Goal: Task Accomplishment & Management: Manage account settings

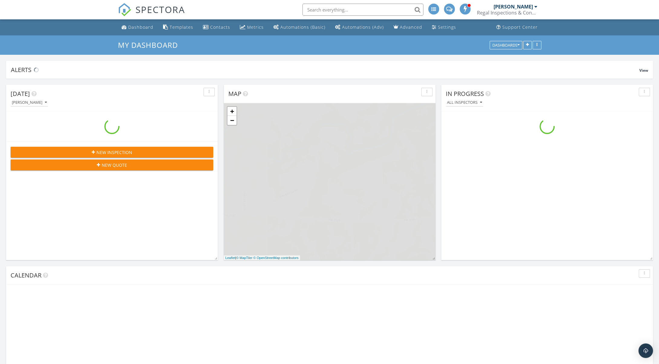
scroll to position [561, 670]
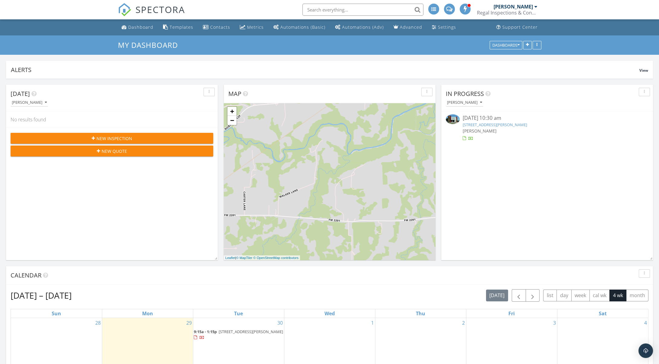
click at [481, 133] on div "[PERSON_NAME]" at bounding box center [547, 131] width 169 height 6
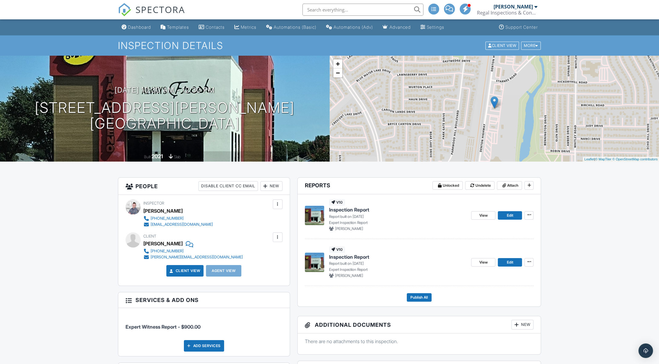
click at [360, 208] on span "Inspection Report" at bounding box center [349, 209] width 40 height 7
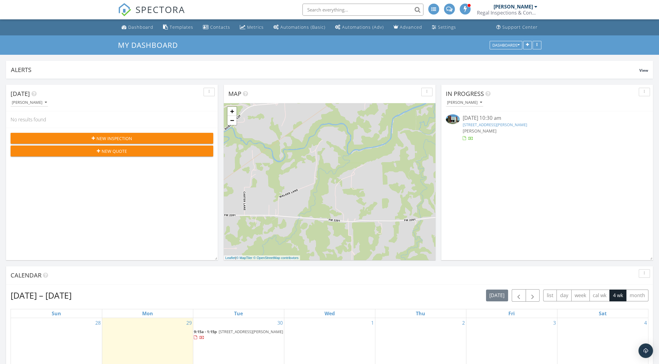
click at [490, 131] on span "[PERSON_NAME]" at bounding box center [480, 131] width 34 height 6
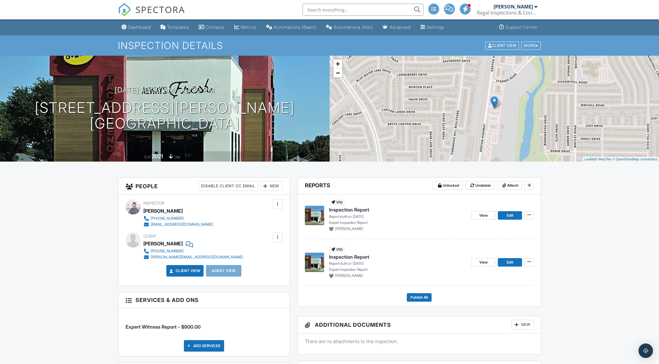
click at [362, 210] on span "Inspection Report" at bounding box center [349, 209] width 40 height 7
click at [360, 258] on span "Inspection Report" at bounding box center [349, 257] width 40 height 7
click at [358, 209] on span "Inspection Report" at bounding box center [349, 209] width 40 height 7
click at [367, 211] on span "Inspection Report" at bounding box center [349, 209] width 40 height 7
click at [529, 262] on icon at bounding box center [529, 262] width 4 height 4
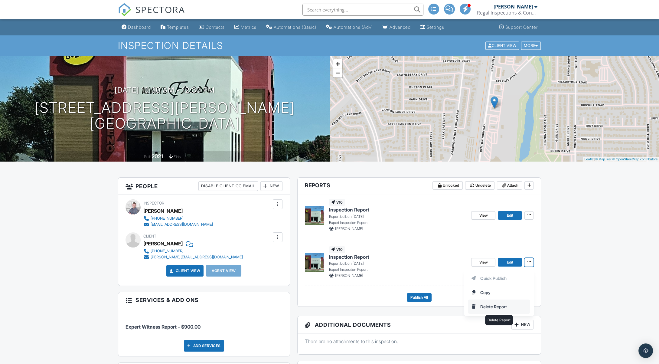
click at [481, 305] on input "Delete Report" at bounding box center [499, 307] width 62 height 14
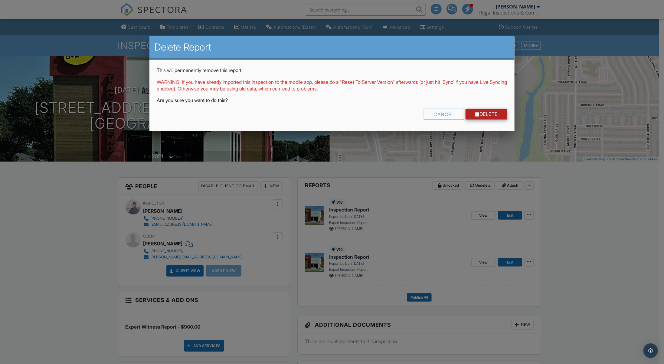
click at [485, 114] on link "Delete" at bounding box center [487, 114] width 42 height 11
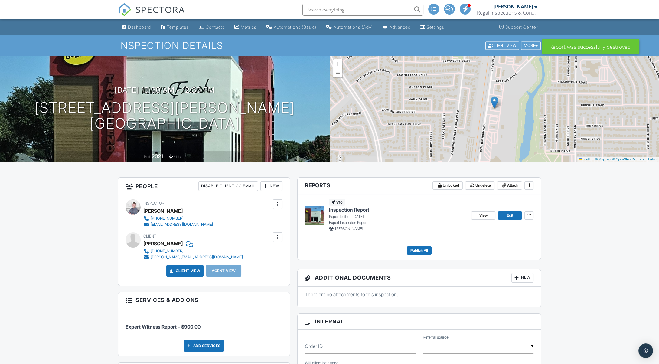
click at [356, 211] on span "Inspection Report" at bounding box center [349, 209] width 40 height 7
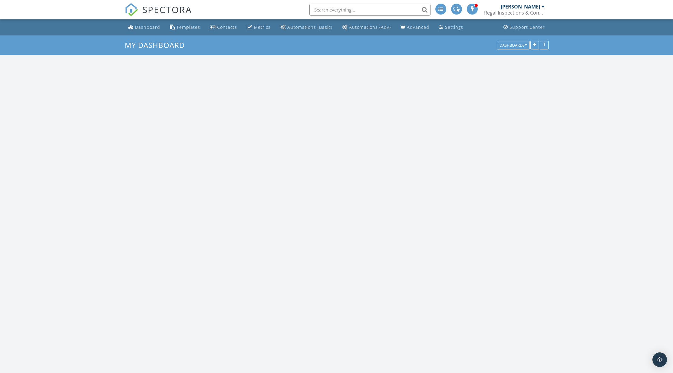
scroll to position [561, 683]
